Goal: Information Seeking & Learning: Learn about a topic

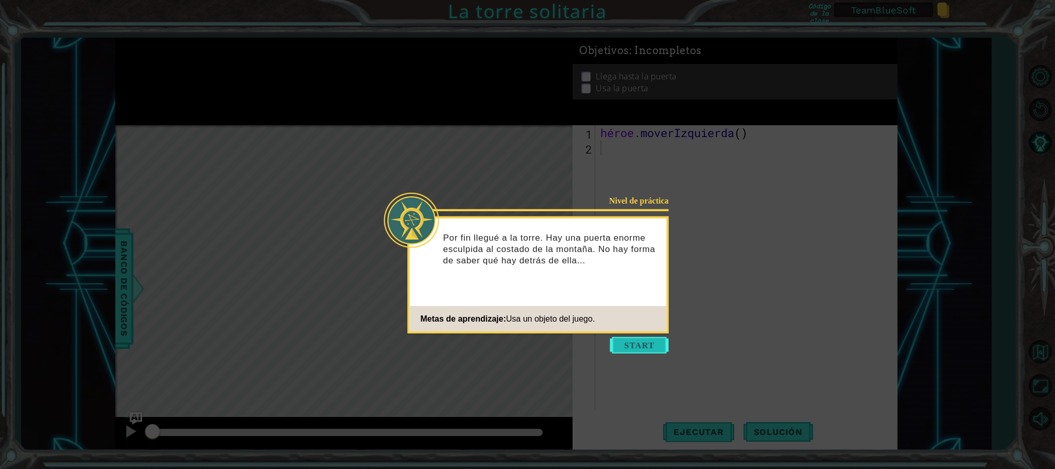
click at [626, 345] on button "Comenzar" at bounding box center [639, 345] width 59 height 16
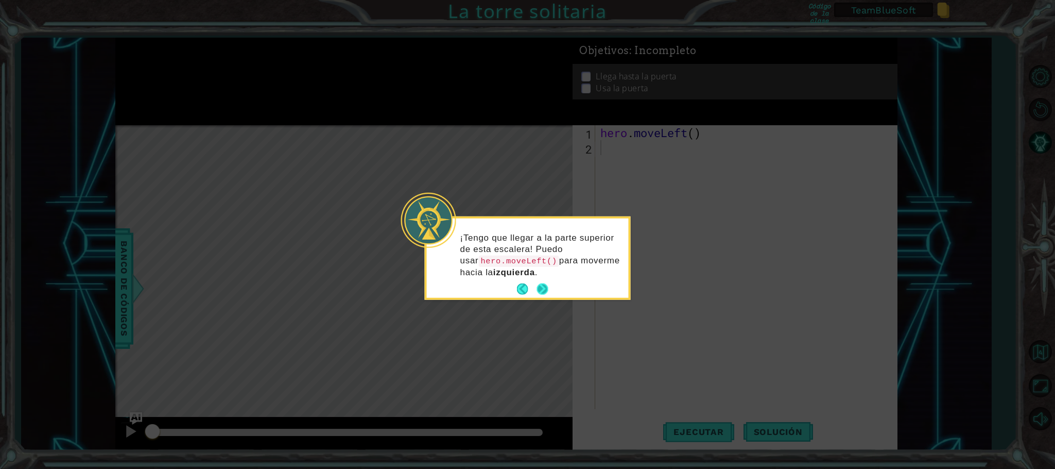
click at [548, 290] on button "Next" at bounding box center [542, 288] width 11 height 11
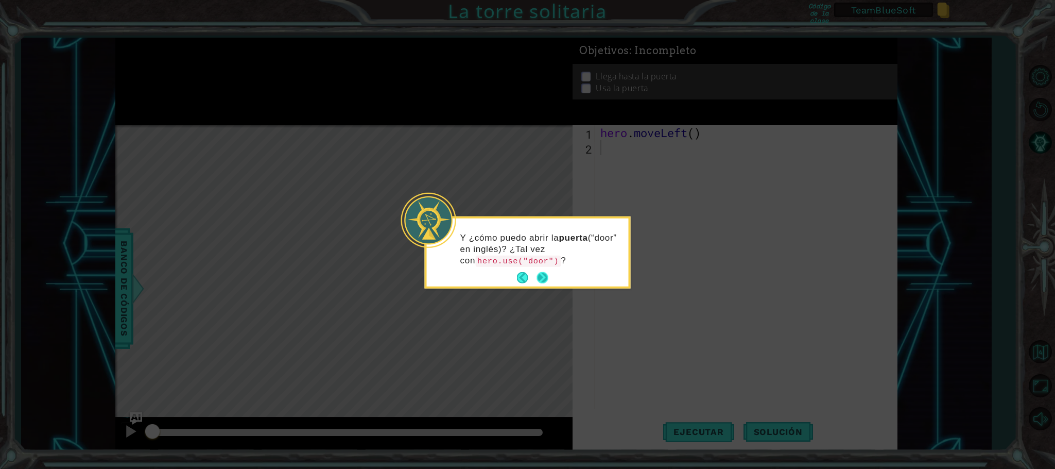
click at [542, 278] on button "Next" at bounding box center [542, 277] width 11 height 11
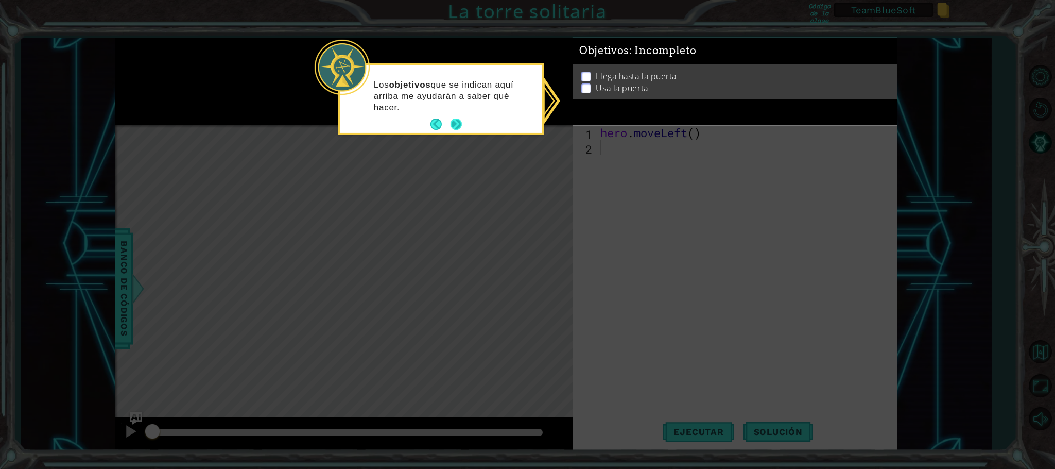
click at [456, 116] on footer at bounding box center [446, 123] width 31 height 15
click at [456, 121] on button "Next" at bounding box center [456, 123] width 11 height 11
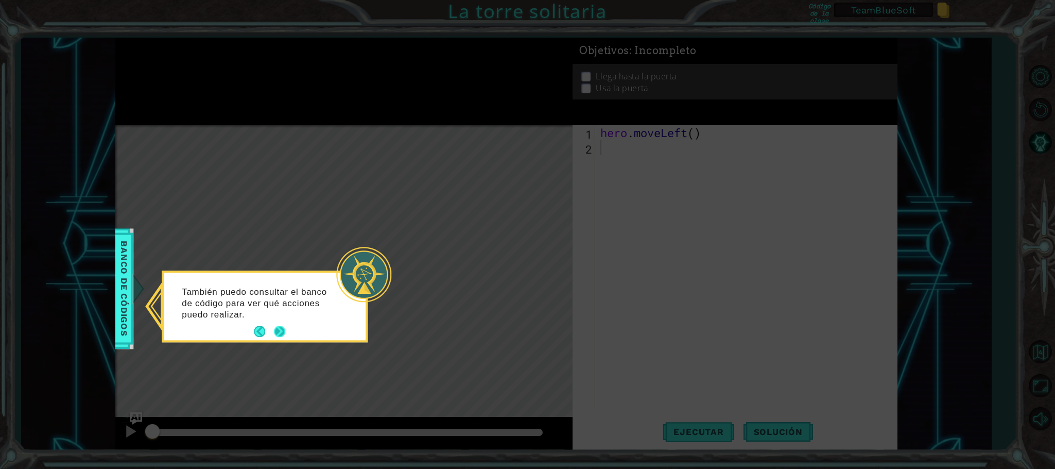
click at [277, 329] on button "Next" at bounding box center [279, 331] width 11 height 11
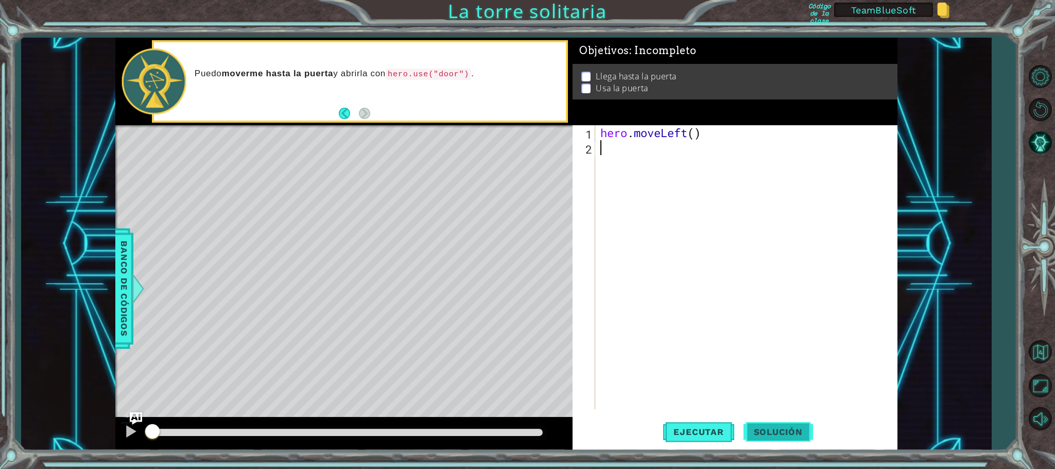
click at [778, 426] on span "Solución" at bounding box center [779, 431] width 70 height 10
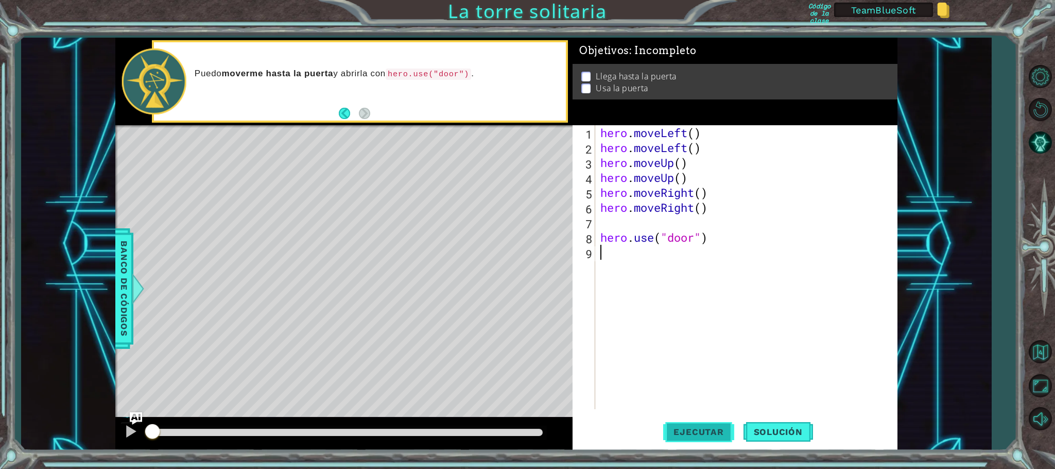
click at [714, 426] on span "Ejecutar" at bounding box center [698, 431] width 71 height 10
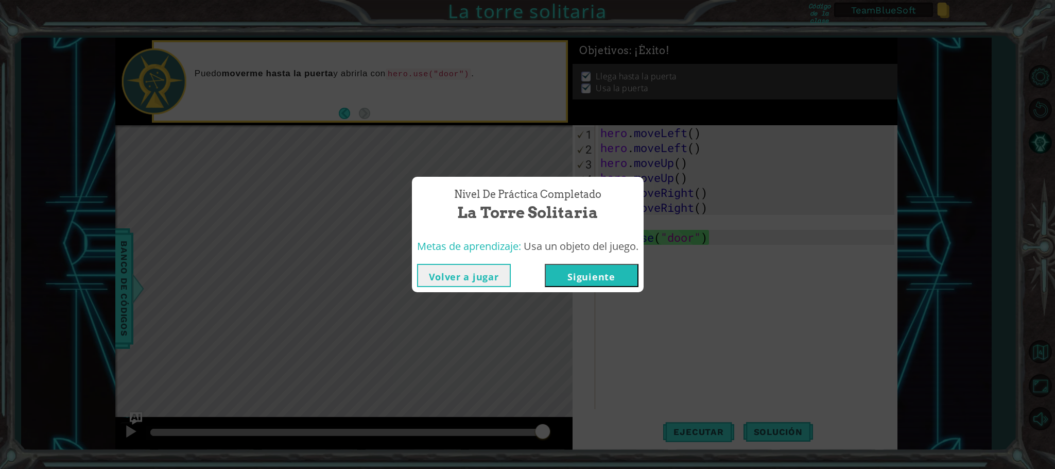
drag, startPoint x: 293, startPoint y: 430, endPoint x: 545, endPoint y: 433, distance: 252.9
click at [545, 433] on body "1 ההההההההההההההההההההההההההההההההההההההההההההההההההההההההההההההההההההההההההההה…" at bounding box center [527, 234] width 1055 height 469
click at [595, 277] on button "Siguiente" at bounding box center [592, 275] width 94 height 23
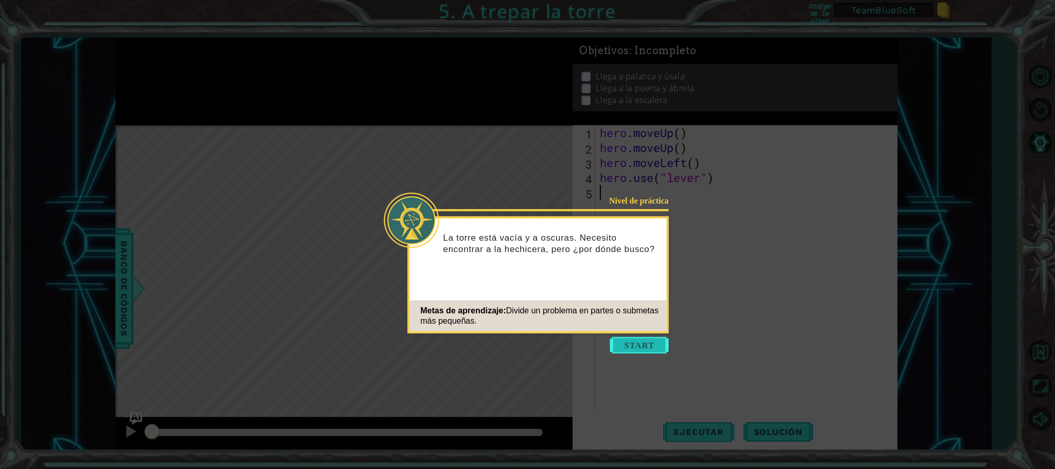
click at [633, 348] on button "Start" at bounding box center [639, 345] width 59 height 16
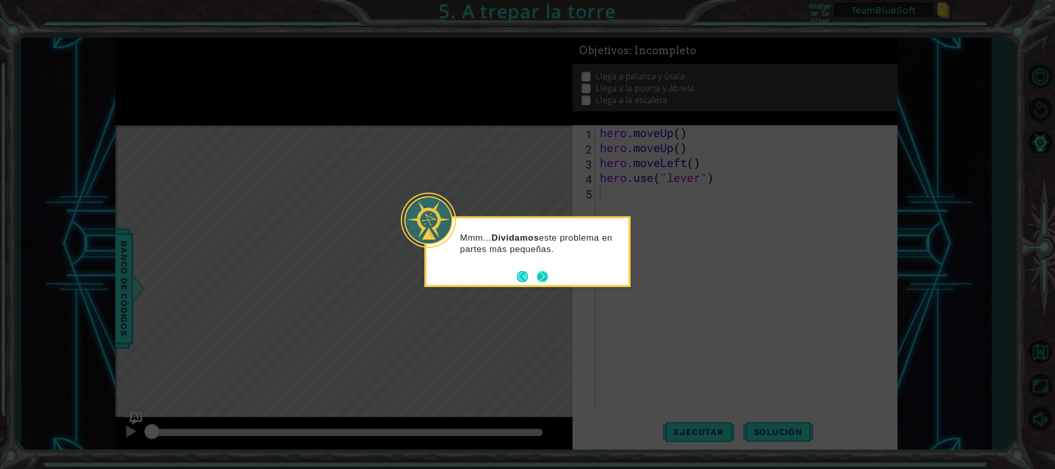
click at [542, 280] on button "Next" at bounding box center [542, 275] width 11 height 11
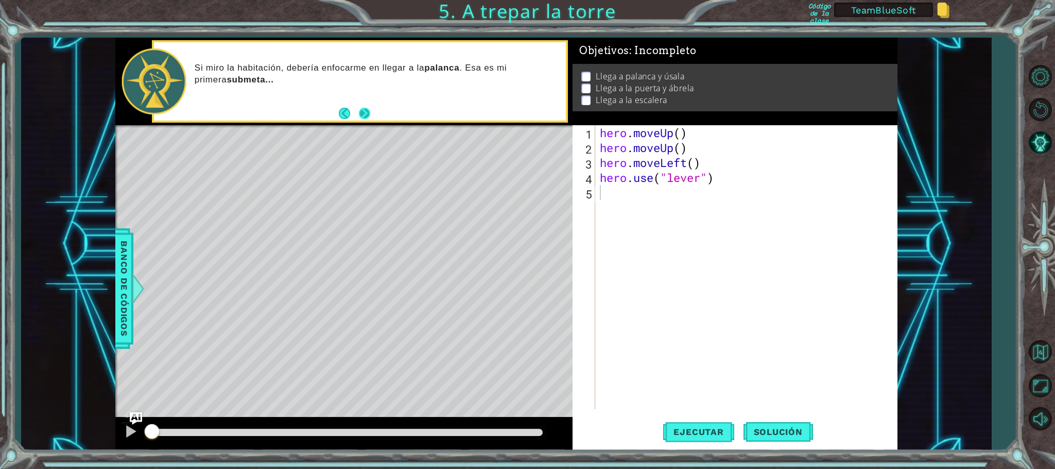
click at [366, 116] on button "Next" at bounding box center [364, 113] width 11 height 11
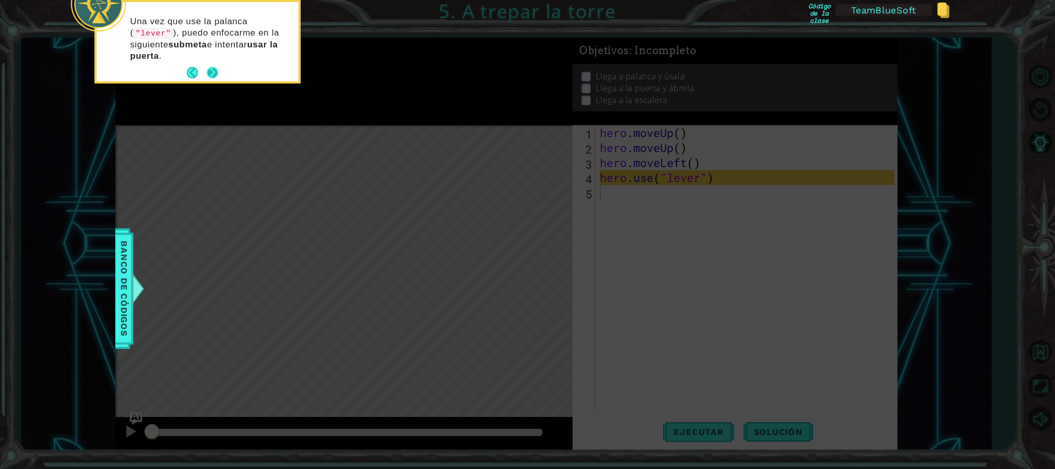
click at [212, 70] on button "Next" at bounding box center [212, 72] width 11 height 11
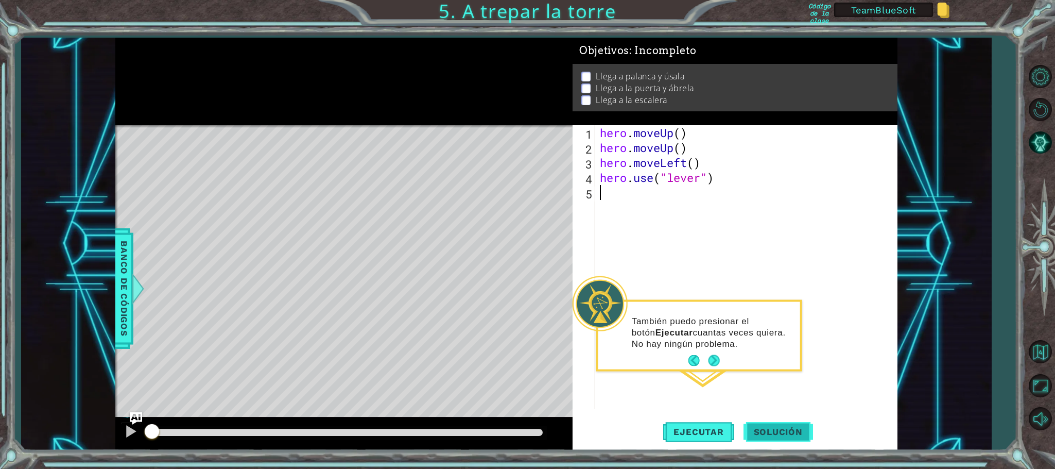
click at [758, 425] on button "Solución" at bounding box center [779, 432] width 70 height 32
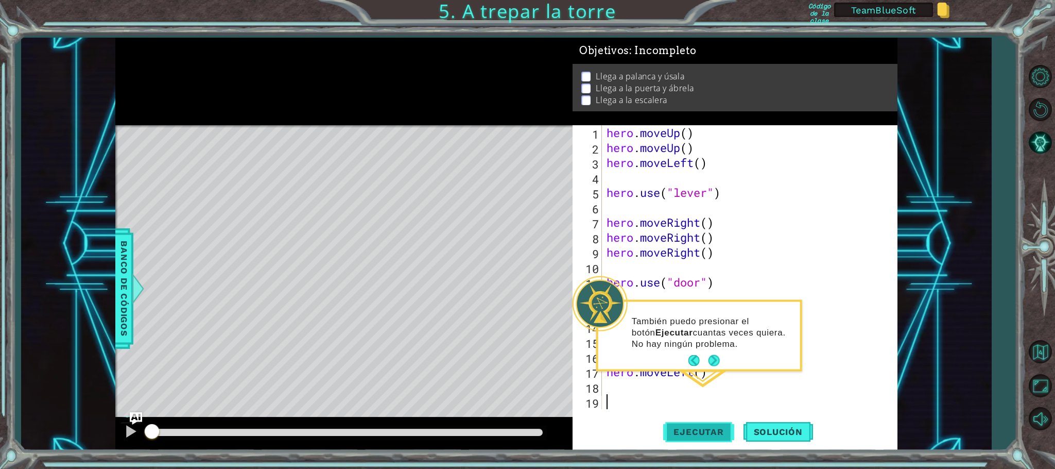
click at [692, 426] on span "Ejecutar" at bounding box center [698, 431] width 71 height 10
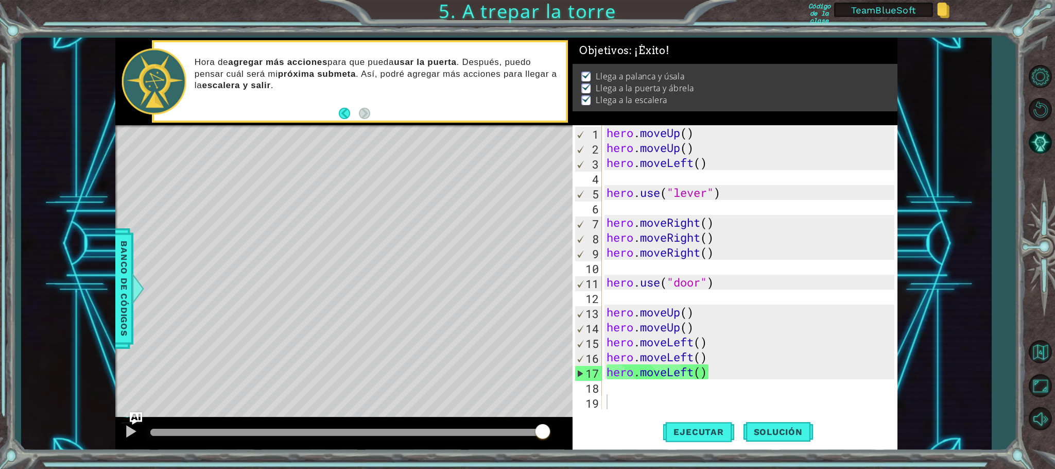
drag, startPoint x: 245, startPoint y: 428, endPoint x: 555, endPoint y: 448, distance: 311.2
click at [555, 448] on body "1 ההההההההההההההההההההההההההההההההההההההההההההההההההההההההההההההההההההההההההההה…" at bounding box center [527, 234] width 1055 height 469
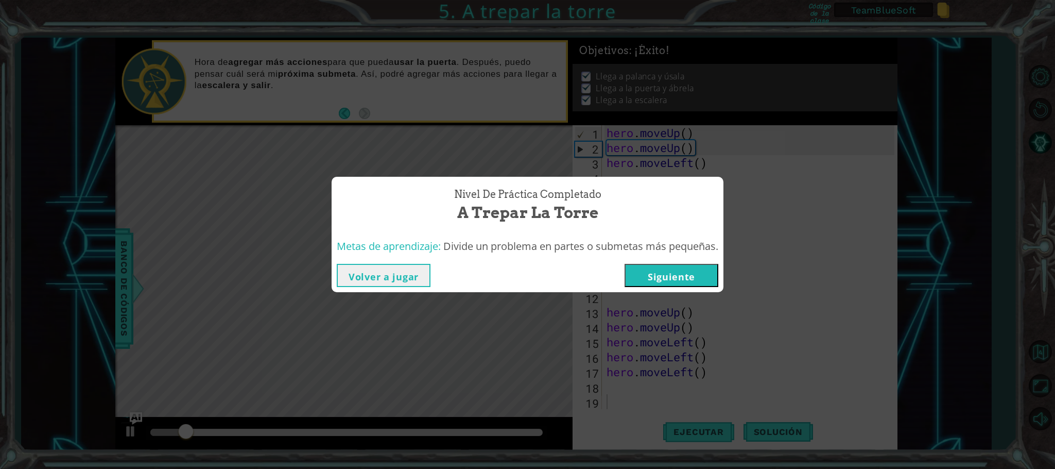
click at [682, 276] on button "Siguiente" at bounding box center [672, 275] width 94 height 23
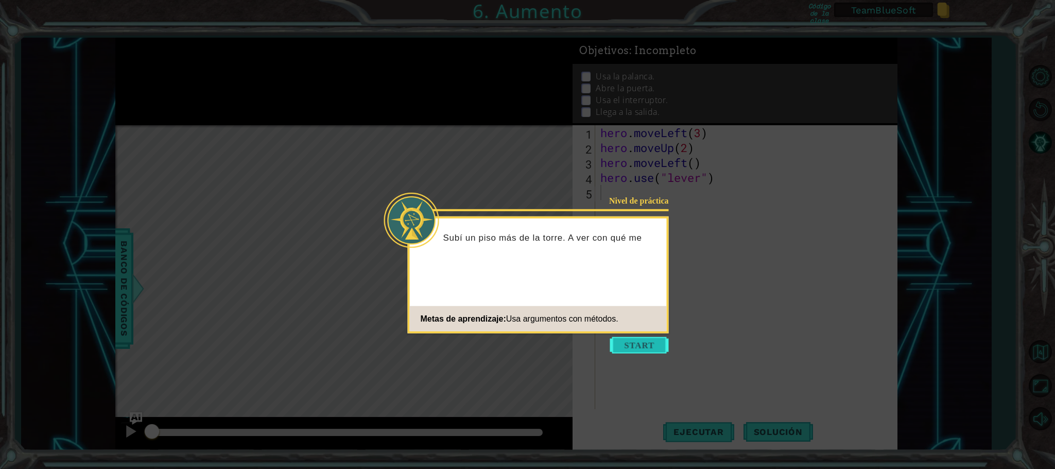
click at [646, 345] on button "Start" at bounding box center [639, 345] width 59 height 16
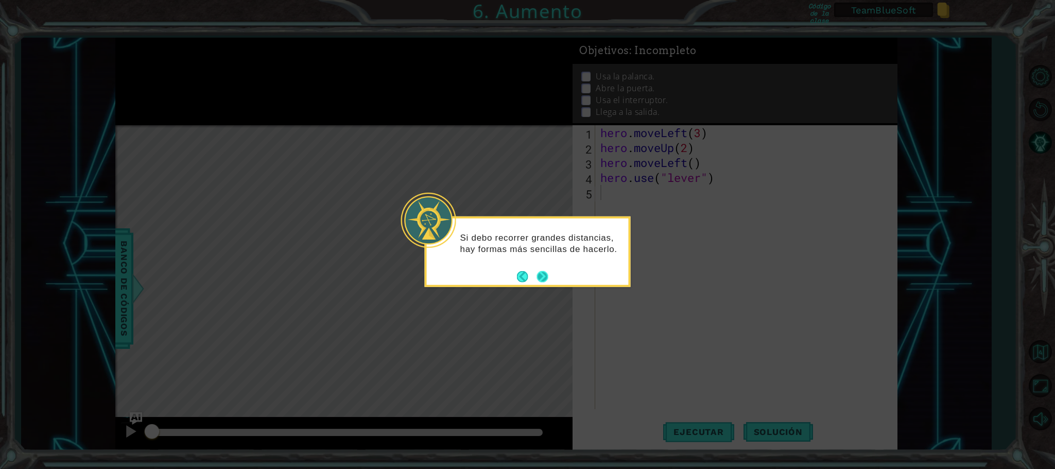
click at [542, 272] on button "Next" at bounding box center [542, 275] width 11 height 11
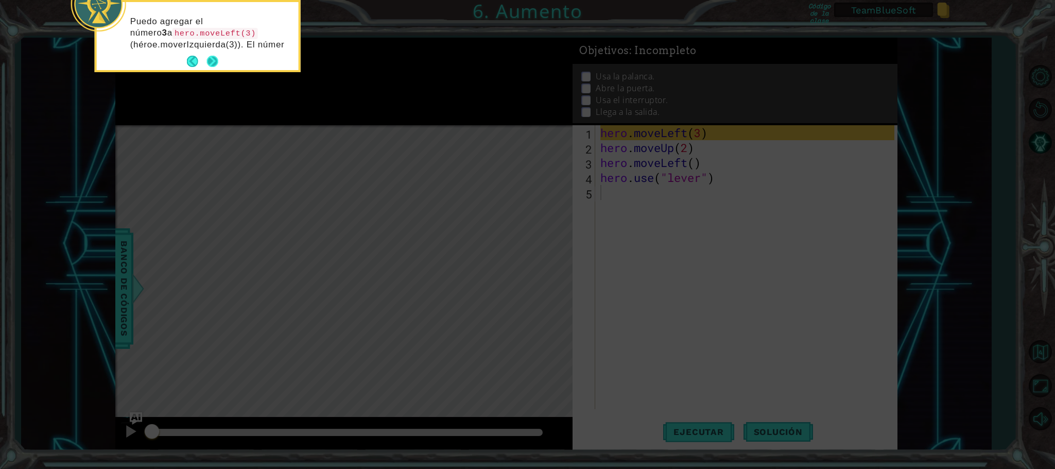
click at [218, 59] on div "Puedo agregar el número 3 a hero.moveLeft(3) (héroe.moverIzquierda(3)). El númer" at bounding box center [198, 36] width 202 height 68
click at [212, 72] on button "Next" at bounding box center [212, 72] width 11 height 11
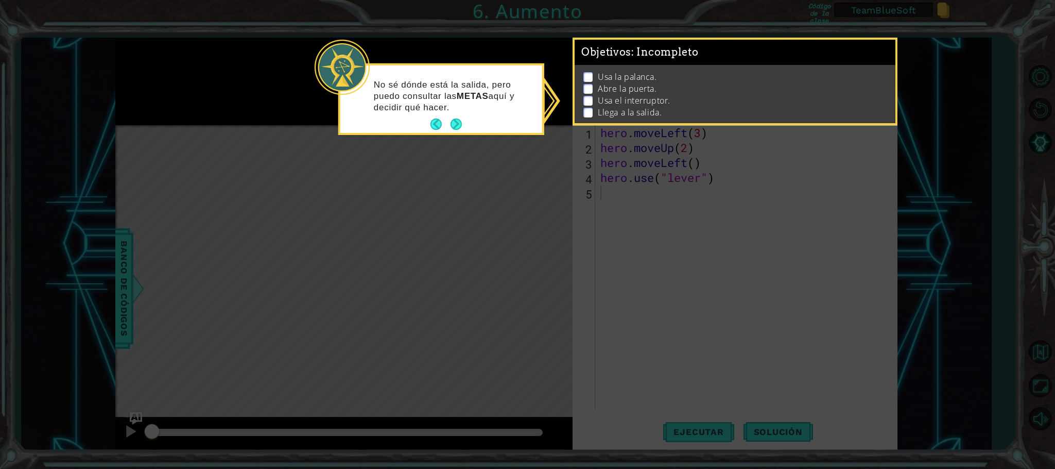
click at [728, 199] on icon at bounding box center [527, 234] width 1055 height 469
click at [676, 263] on icon at bounding box center [527, 234] width 1055 height 469
click at [457, 124] on button "Next" at bounding box center [456, 123] width 11 height 11
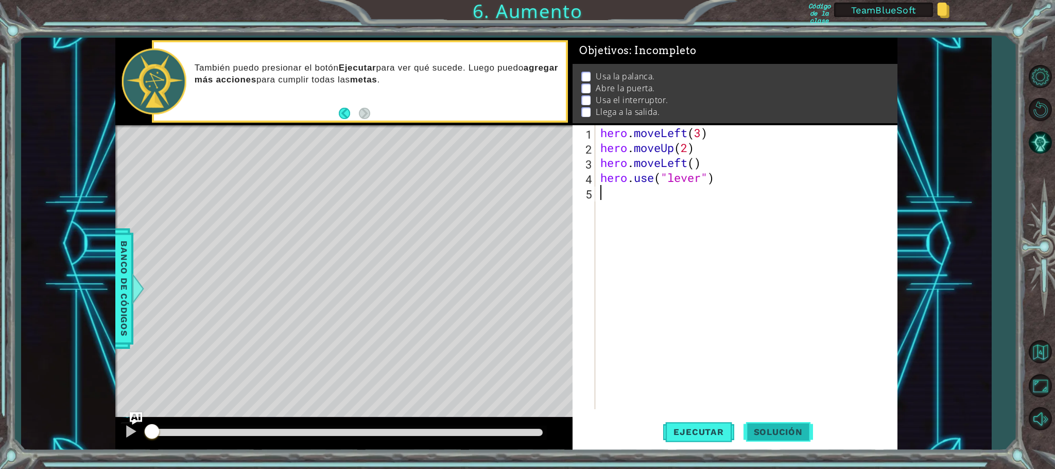
click at [773, 426] on span "Solución" at bounding box center [779, 431] width 70 height 10
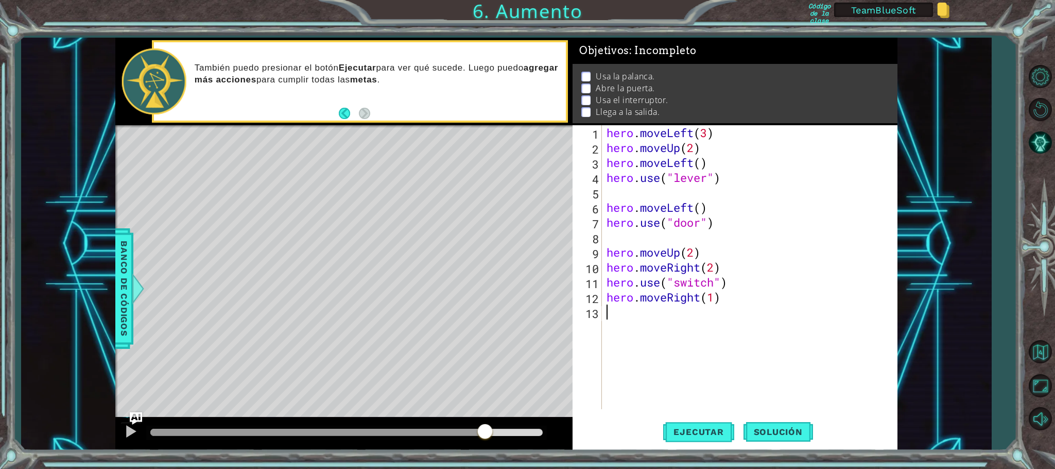
drag, startPoint x: 156, startPoint y: 430, endPoint x: 489, endPoint y: 439, distance: 332.8
click at [489, 439] on div at bounding box center [485, 432] width 19 height 19
click at [685, 438] on button "Ejecutar" at bounding box center [698, 432] width 71 height 32
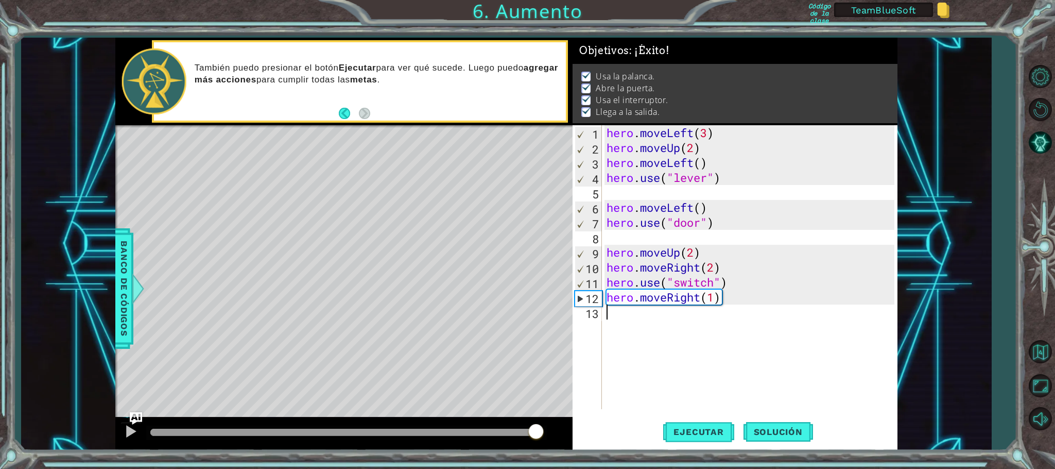
drag, startPoint x: 193, startPoint y: 426, endPoint x: 537, endPoint y: 433, distance: 343.6
click at [537, 433] on div at bounding box center [536, 432] width 19 height 19
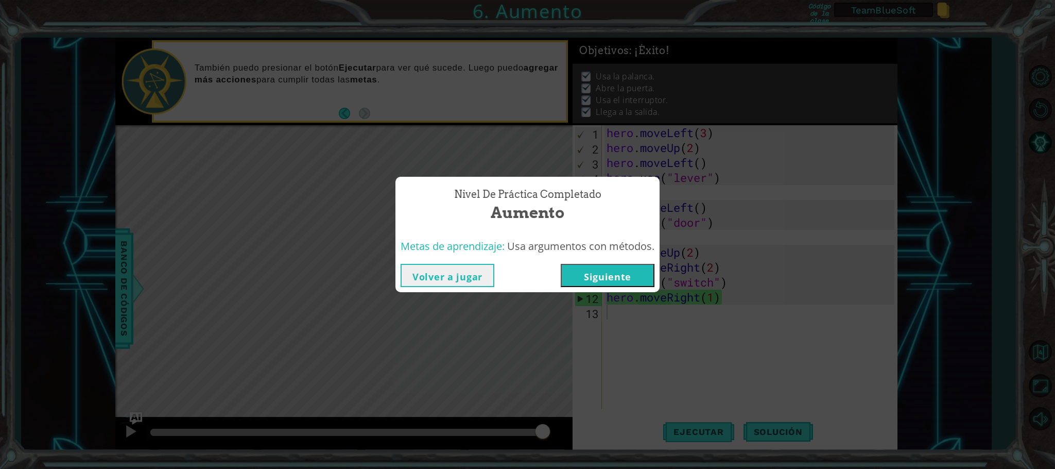
click at [610, 272] on button "Siguiente" at bounding box center [608, 275] width 94 height 23
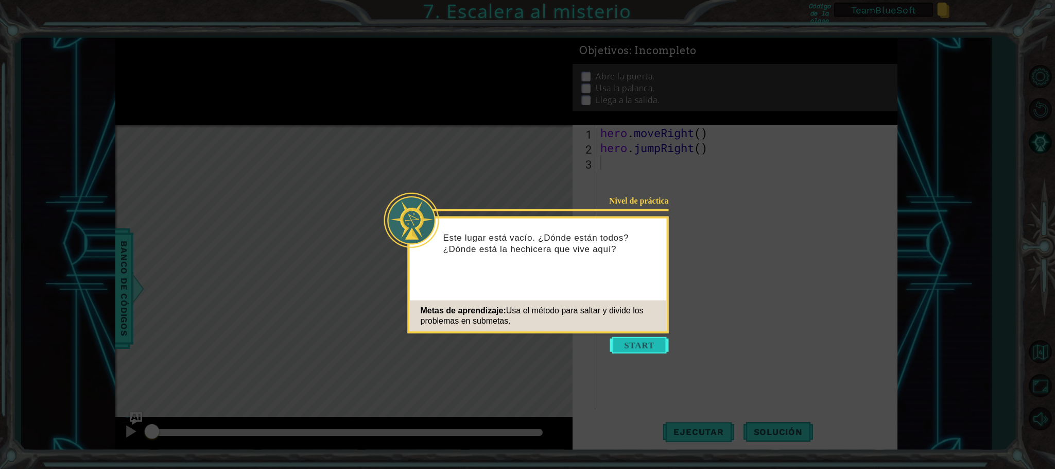
click at [642, 342] on button "Start" at bounding box center [639, 345] width 59 height 16
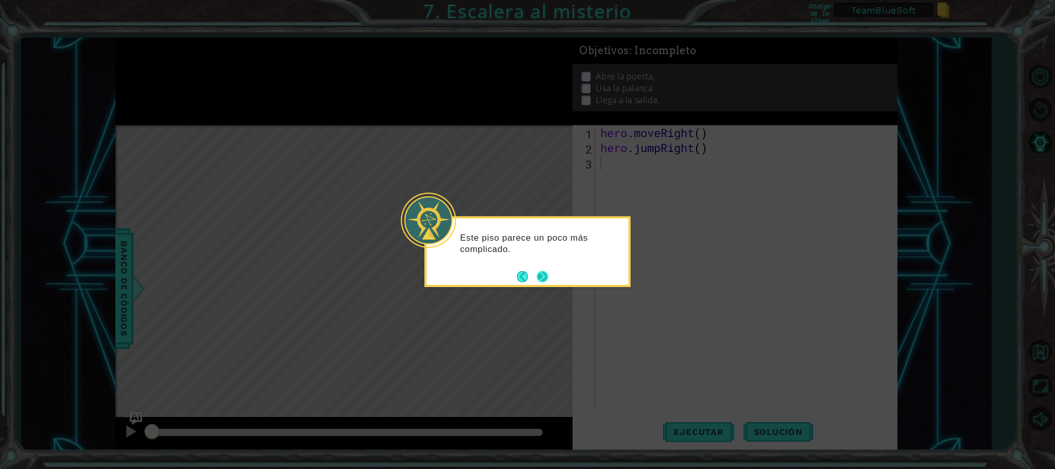
click at [542, 275] on button "Next" at bounding box center [542, 275] width 11 height 11
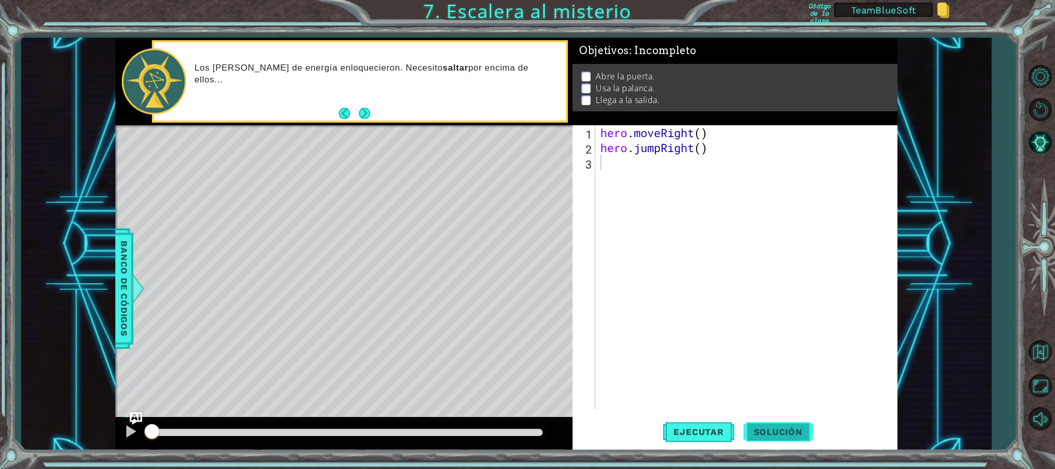
click at [762, 433] on span "Solución" at bounding box center [779, 431] width 70 height 10
type textarea "hero.moveRight(2)"
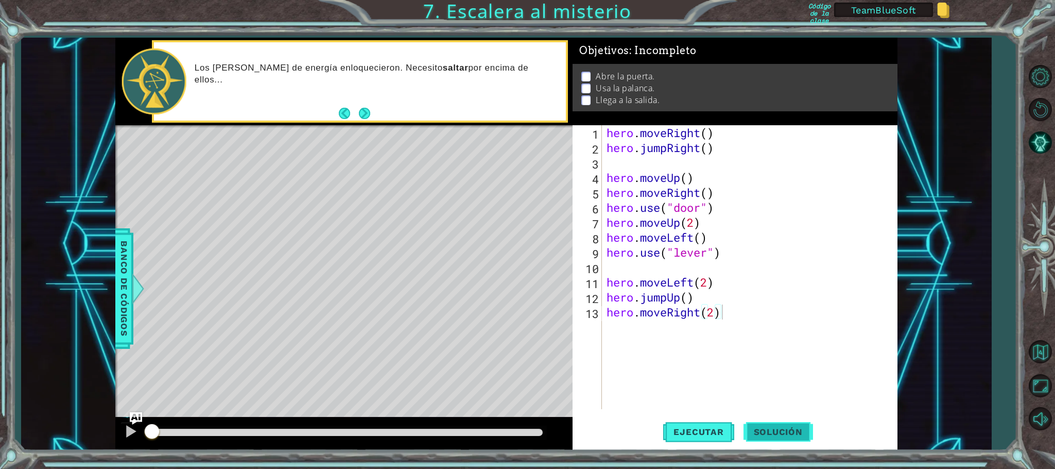
click at [784, 430] on span "Solución" at bounding box center [779, 431] width 70 height 10
click at [715, 428] on span "Ejecutar" at bounding box center [698, 431] width 71 height 10
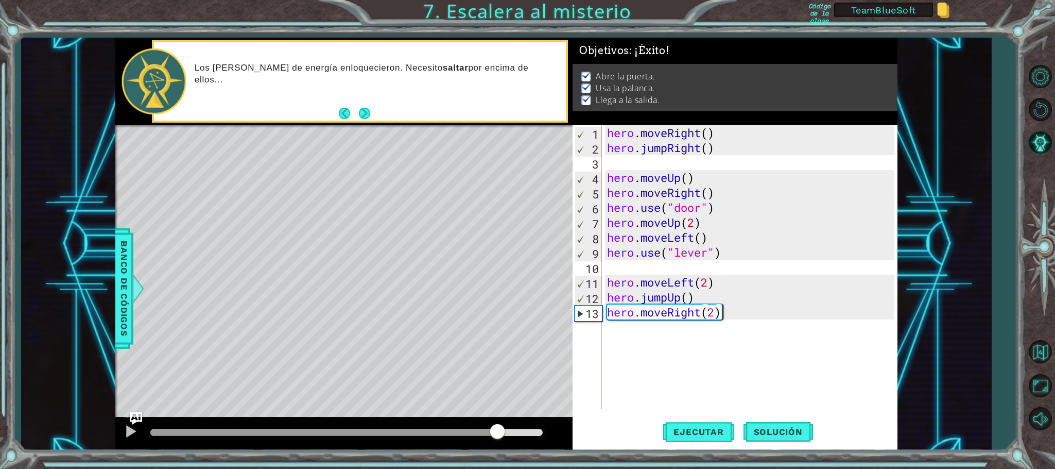
drag, startPoint x: 173, startPoint y: 428, endPoint x: 499, endPoint y: 430, distance: 326.0
click at [499, 430] on div at bounding box center [497, 432] width 19 height 19
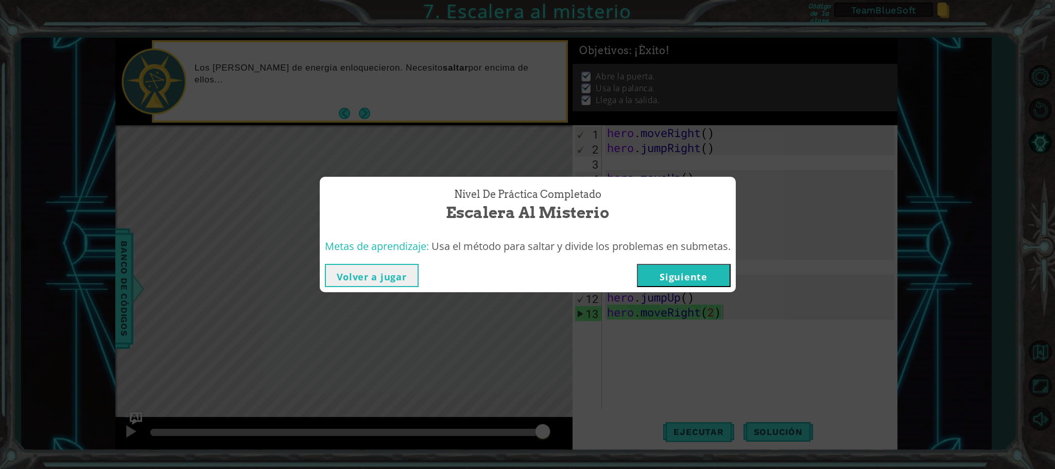
click at [714, 274] on button "Siguiente" at bounding box center [684, 275] width 94 height 23
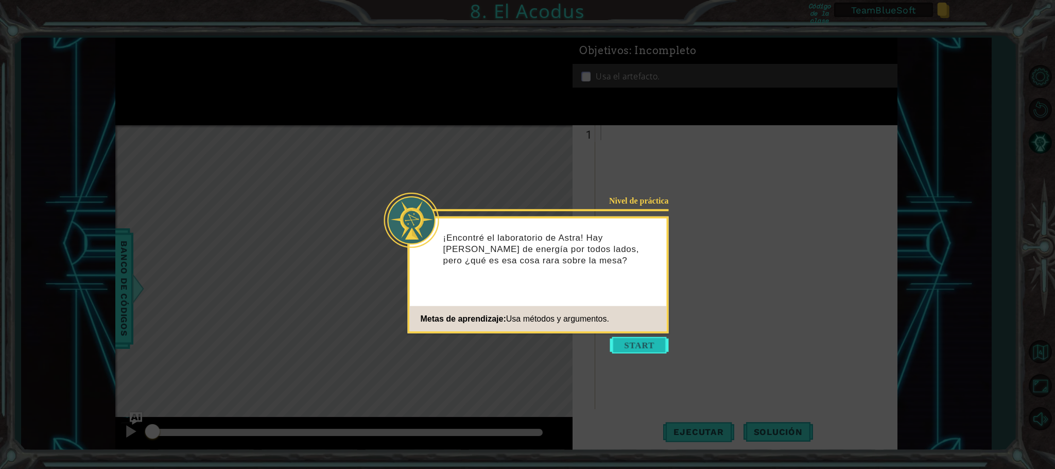
click at [626, 344] on button "Start" at bounding box center [639, 345] width 59 height 16
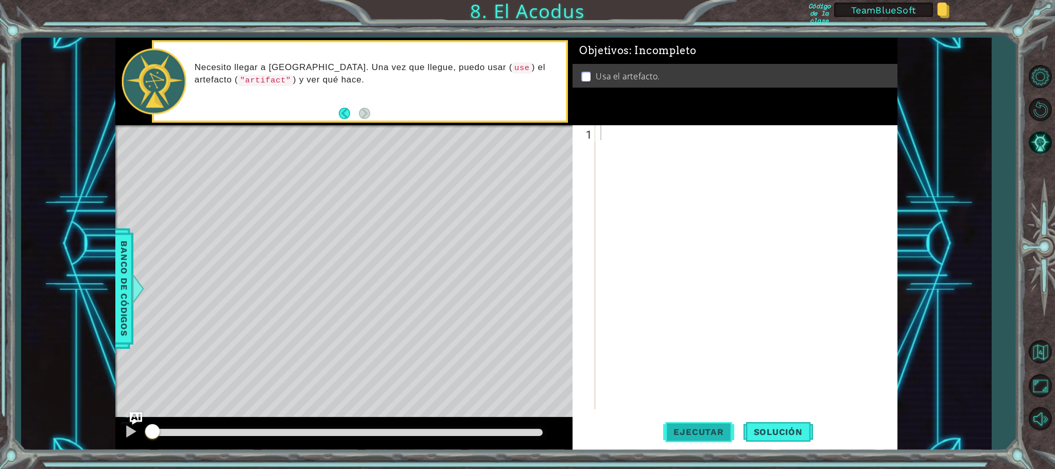
click at [691, 432] on span "Ejecutar" at bounding box center [698, 431] width 71 height 10
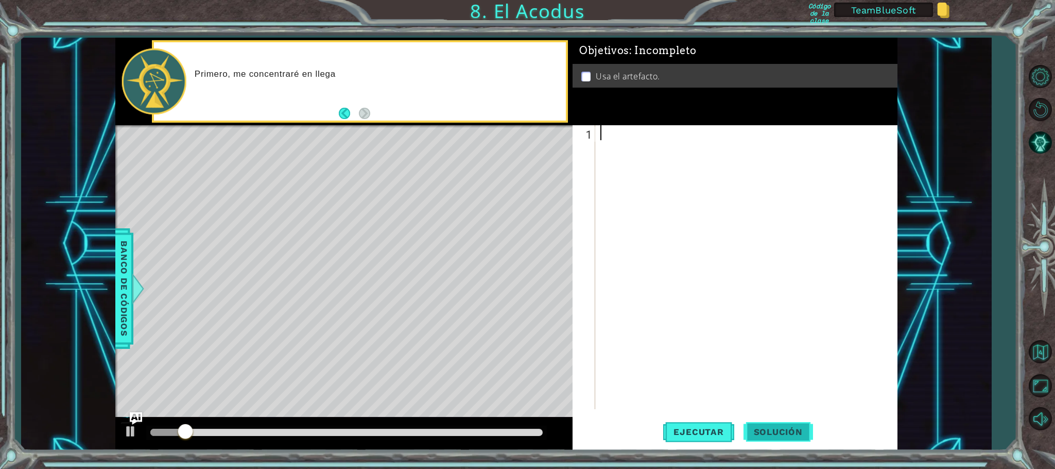
click at [779, 427] on span "Solución" at bounding box center [779, 431] width 70 height 10
